Goal: Task Accomplishment & Management: Use online tool/utility

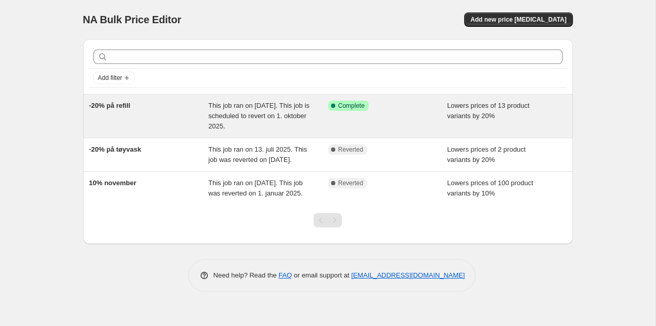
click at [245, 114] on span "This job ran on [DATE]. This job is scheduled to revert on 1. oktober 2025." at bounding box center [258, 116] width 101 height 28
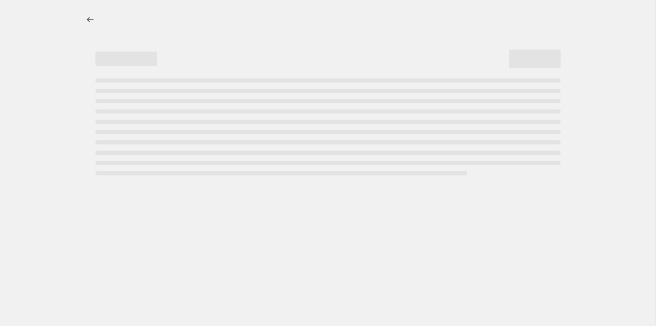
select select "percentage"
select select "collection"
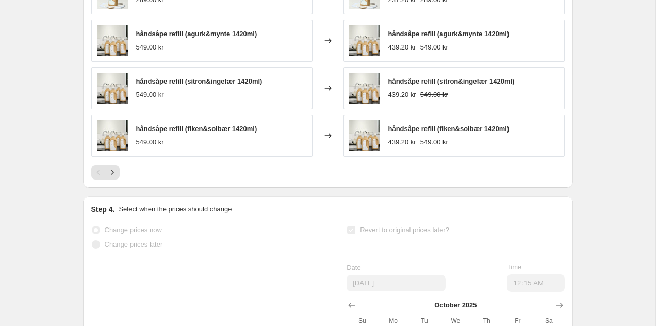
scroll to position [1083, 0]
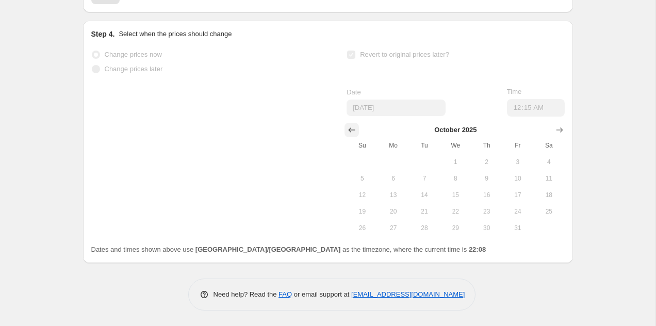
click at [348, 127] on icon "Show previous month, September 2025" at bounding box center [352, 130] width 10 height 10
drag, startPoint x: 393, startPoint y: 229, endPoint x: 403, endPoint y: 229, distance: 9.8
click at [403, 229] on span "29" at bounding box center [393, 228] width 23 height 8
click at [421, 234] on button "30" at bounding box center [424, 228] width 31 height 17
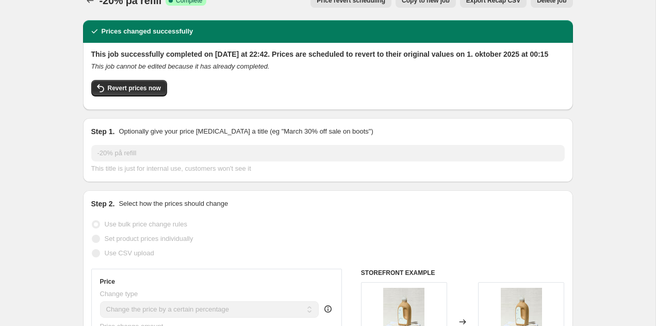
scroll to position [0, 0]
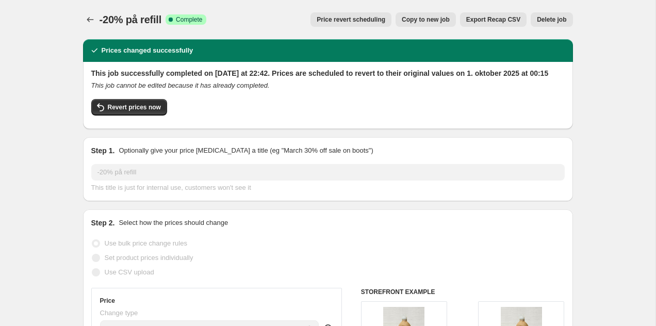
click at [360, 19] on span "Price revert scheduling" at bounding box center [351, 19] width 69 height 8
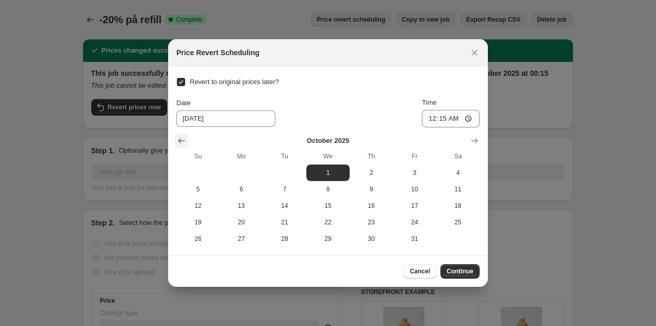
click at [178, 137] on icon "Show previous month, September 2025" at bounding box center [181, 141] width 10 height 10
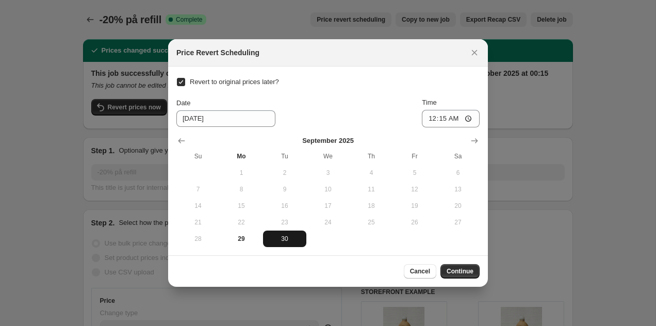
click at [294, 240] on span "30" at bounding box center [284, 239] width 35 height 8
type input "[DATE]"
click at [471, 270] on span "Continue" at bounding box center [460, 271] width 27 height 8
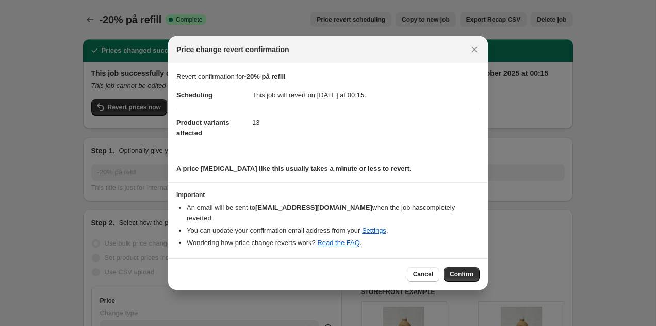
click at [471, 270] on span "Confirm" at bounding box center [462, 274] width 24 height 8
